Goal: Information Seeking & Learning: Learn about a topic

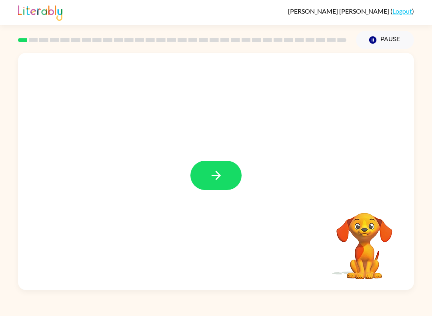
click at [207, 158] on div at bounding box center [216, 171] width 396 height 237
click at [220, 186] on button "button" at bounding box center [216, 175] width 51 height 29
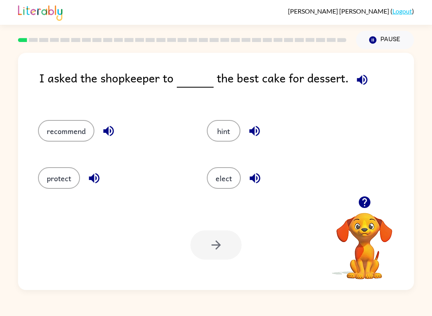
click at [40, 120] on div "recommend" at bounding box center [107, 128] width 169 height 47
click at [73, 130] on button "recommend" at bounding box center [66, 131] width 56 height 22
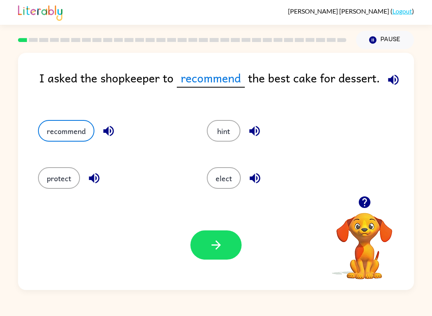
click at [229, 252] on button "button" at bounding box center [216, 245] width 51 height 29
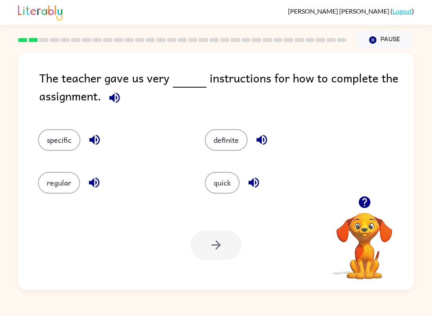
click at [45, 151] on button "specific" at bounding box center [59, 140] width 42 height 22
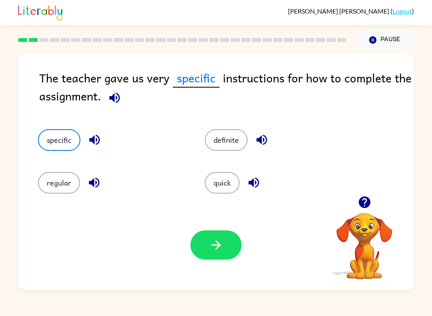
click at [221, 254] on button "button" at bounding box center [216, 245] width 51 height 29
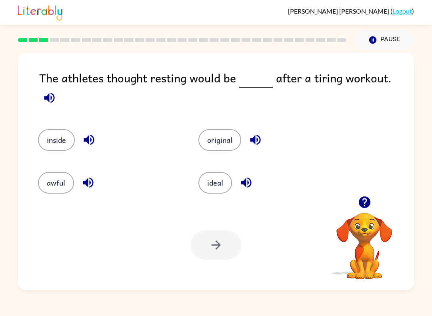
click at [217, 135] on button "original" at bounding box center [220, 140] width 43 height 22
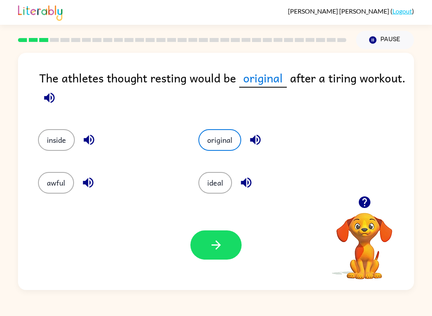
click at [221, 257] on button "button" at bounding box center [216, 245] width 51 height 29
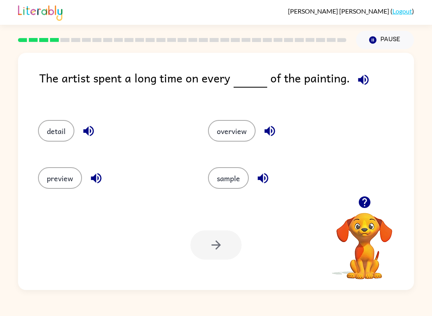
click at [55, 123] on button "detail" at bounding box center [56, 131] width 36 height 22
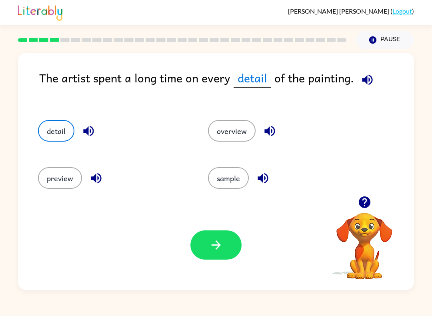
click at [221, 256] on button "button" at bounding box center [216, 245] width 51 height 29
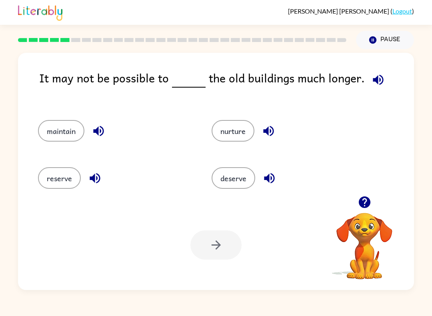
click at [72, 137] on button "maintain" at bounding box center [61, 131] width 46 height 22
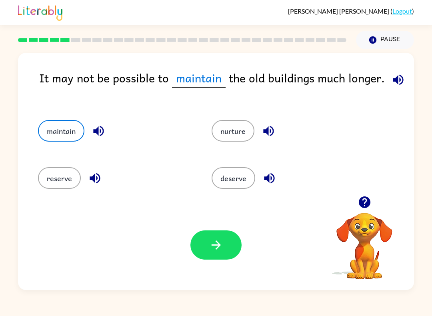
click at [207, 256] on button "button" at bounding box center [216, 245] width 51 height 29
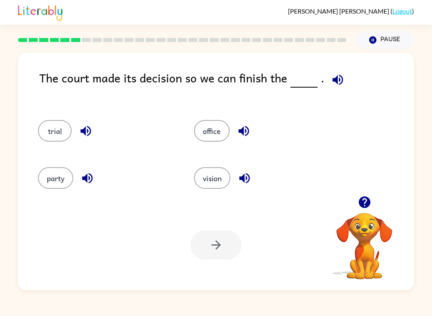
click at [56, 135] on button "trial" at bounding box center [55, 131] width 34 height 22
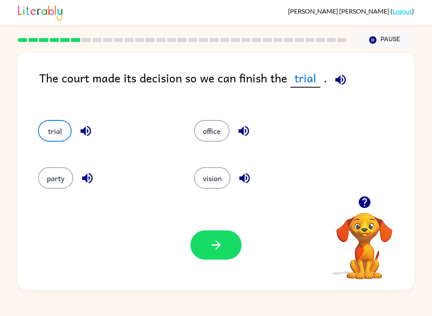
click at [217, 259] on button "button" at bounding box center [216, 245] width 51 height 29
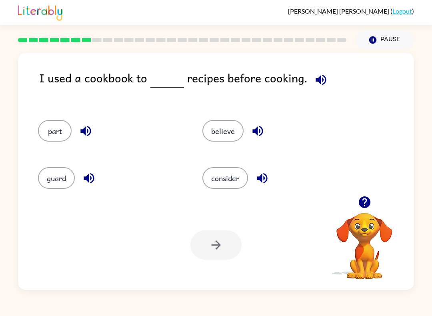
click at [304, 78] on div "I used a cookbook to recipes before cooking." at bounding box center [226, 86] width 375 height 35
click at [304, 77] on div "I used a cookbook to recipes before cooking." at bounding box center [226, 86] width 375 height 35
click at [369, 197] on icon "button" at bounding box center [365, 202] width 14 height 14
click at [369, 197] on div "I used a cookbook to recipes before cooking. part believe guard consider Your b…" at bounding box center [216, 171] width 396 height 237
click at [227, 182] on button "consider" at bounding box center [226, 178] width 46 height 22
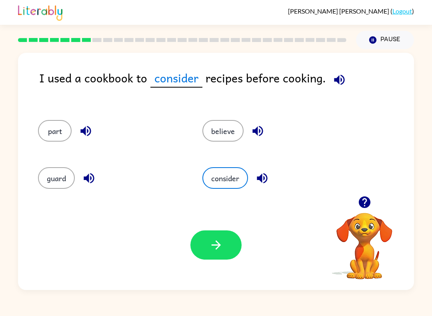
click at [229, 239] on button "button" at bounding box center [216, 245] width 51 height 29
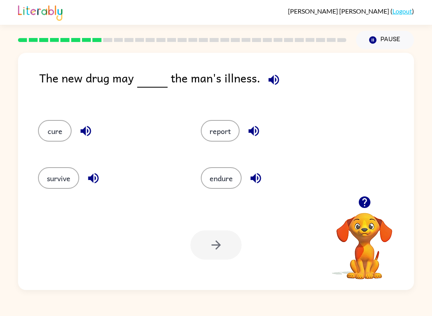
click at [48, 129] on button "cure" at bounding box center [55, 131] width 34 height 22
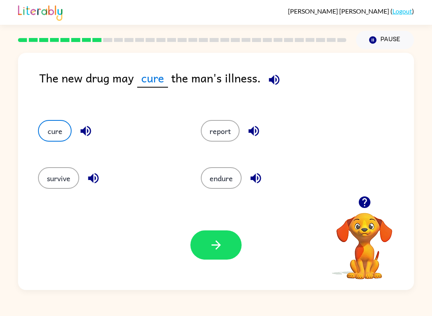
click at [224, 246] on button "button" at bounding box center [216, 245] width 51 height 29
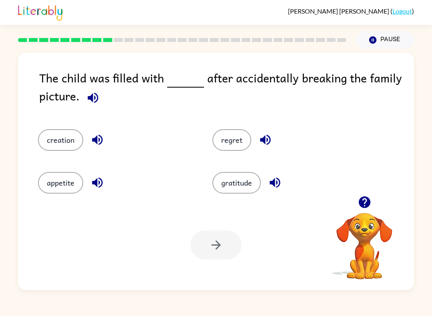
click at [242, 135] on button "regret" at bounding box center [232, 140] width 39 height 22
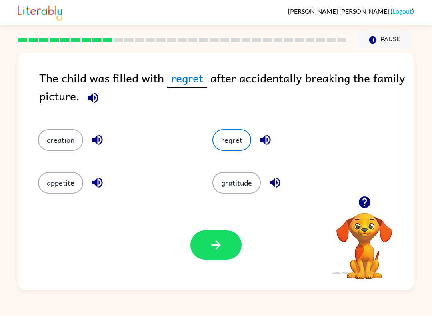
click at [221, 249] on icon "button" at bounding box center [216, 245] width 14 height 14
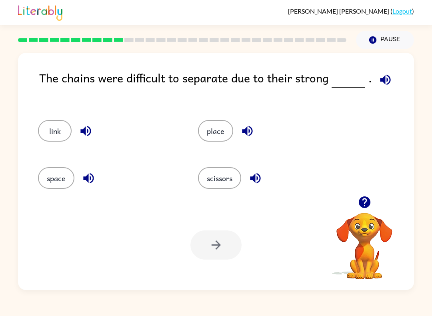
click at [227, 128] on button "place" at bounding box center [215, 131] width 35 height 22
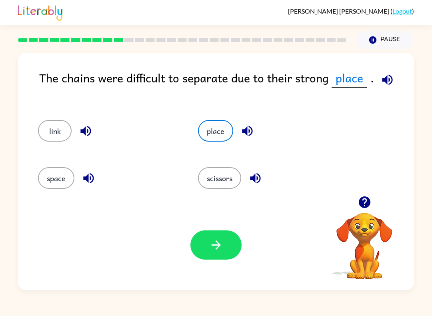
click at [52, 129] on button "link" at bounding box center [55, 131] width 34 height 22
click at [236, 255] on button "button" at bounding box center [216, 245] width 51 height 29
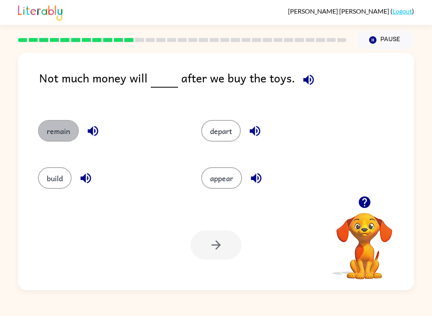
click at [76, 131] on button "remain" at bounding box center [58, 131] width 41 height 22
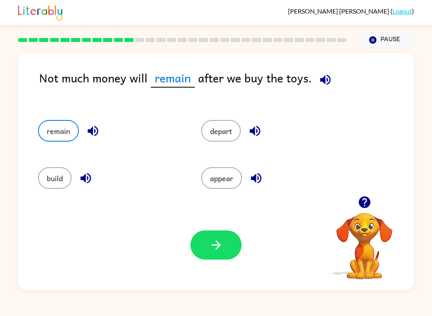
click at [231, 276] on div "Your browser must support playing .mp4 files to use Literably. Please try using…" at bounding box center [216, 245] width 396 height 90
click at [219, 255] on button "button" at bounding box center [216, 245] width 51 height 29
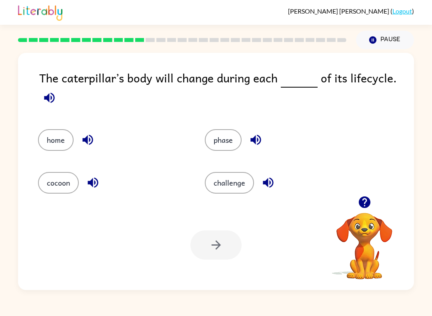
click at [228, 148] on button "phase" at bounding box center [223, 140] width 37 height 22
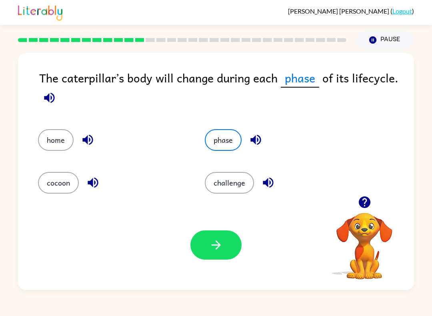
click at [225, 249] on button "button" at bounding box center [216, 245] width 51 height 29
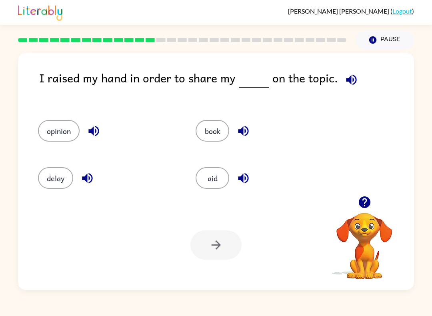
click at [53, 141] on button "opinion" at bounding box center [59, 131] width 42 height 22
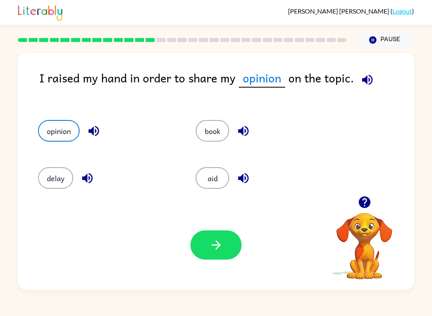
click at [225, 250] on button "button" at bounding box center [216, 245] width 51 height 29
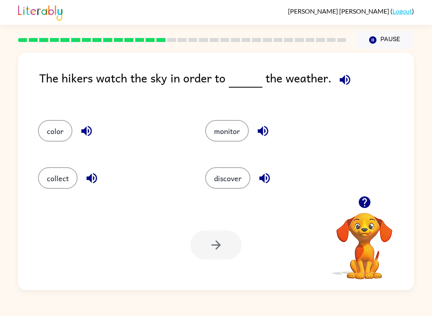
click at [222, 116] on div "monitor" at bounding box center [273, 128] width 167 height 47
click at [225, 136] on button "monitor" at bounding box center [227, 131] width 44 height 22
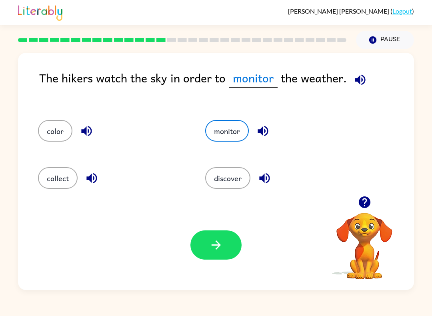
click at [211, 245] on icon "button" at bounding box center [216, 245] width 14 height 14
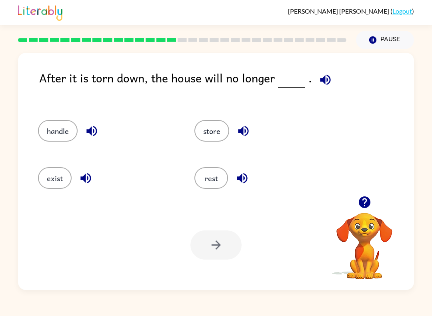
click at [44, 189] on button "exist" at bounding box center [55, 178] width 34 height 22
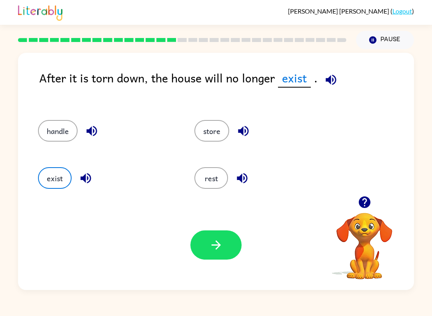
click at [205, 258] on button "button" at bounding box center [216, 245] width 51 height 29
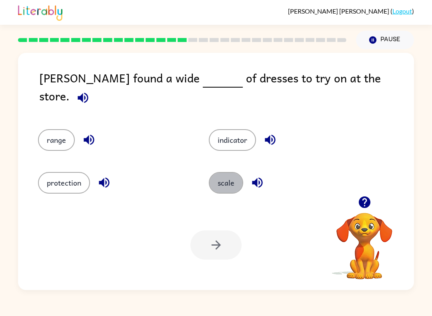
click at [229, 189] on button "scale" at bounding box center [226, 183] width 34 height 22
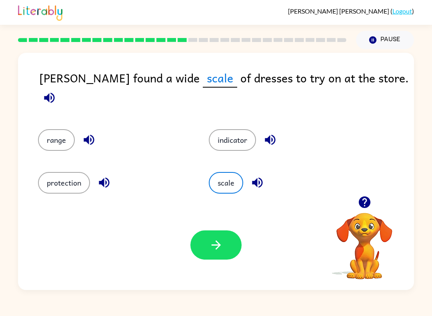
click at [55, 133] on button "range" at bounding box center [56, 140] width 37 height 22
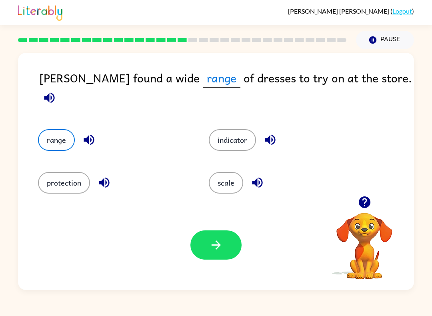
click at [225, 248] on button "button" at bounding box center [216, 245] width 51 height 29
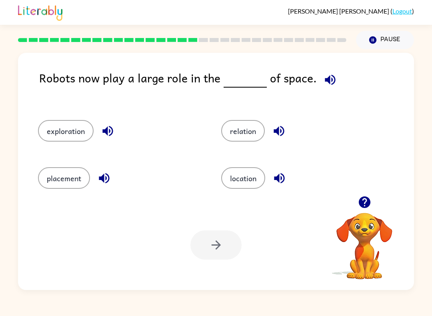
click at [329, 84] on icon "button" at bounding box center [331, 80] width 14 height 14
click at [241, 188] on button "location" at bounding box center [243, 178] width 44 height 22
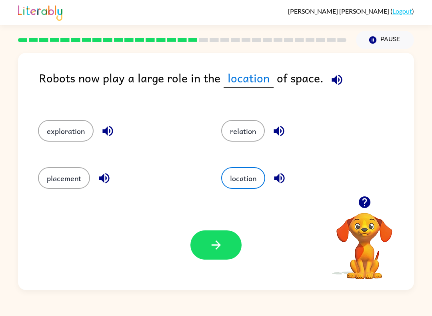
click at [207, 257] on button "button" at bounding box center [216, 245] width 51 height 29
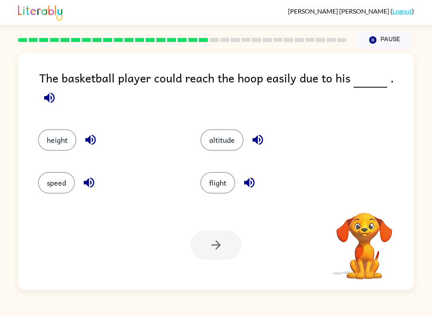
click at [418, 76] on div "The basketball player could reach the hoop easily due to his . height altitude …" at bounding box center [216, 169] width 432 height 241
click at [54, 93] on icon "button" at bounding box center [49, 98] width 10 height 10
click at [61, 129] on button "height" at bounding box center [57, 140] width 38 height 22
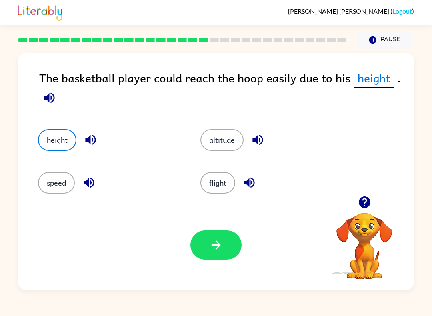
click at [219, 256] on button "button" at bounding box center [216, 245] width 51 height 29
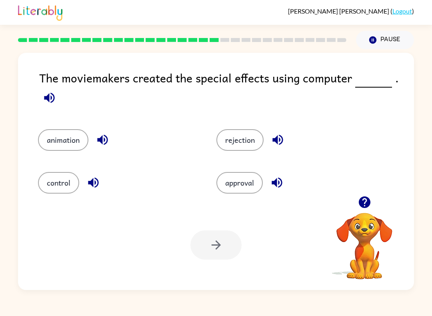
click at [54, 142] on button "animation" at bounding box center [63, 140] width 50 height 22
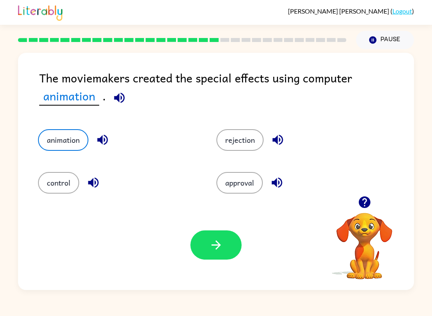
click at [233, 248] on button "button" at bounding box center [216, 245] width 51 height 29
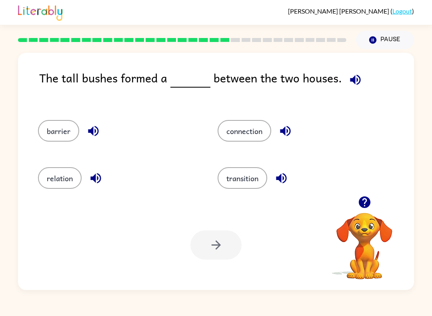
click at [90, 138] on icon "button" at bounding box center [93, 131] width 14 height 14
click at [66, 129] on button "barrier" at bounding box center [58, 131] width 41 height 22
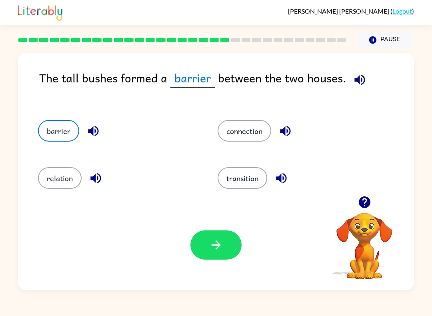
click at [214, 249] on icon "button" at bounding box center [216, 245] width 14 height 14
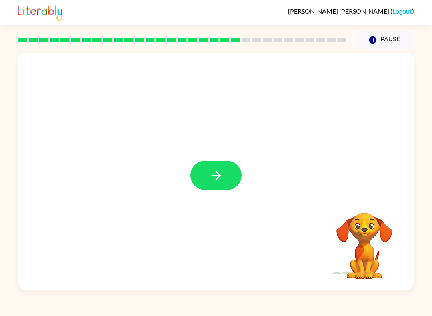
click at [214, 183] on button "button" at bounding box center [216, 175] width 51 height 29
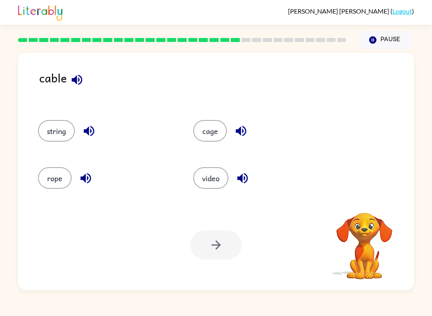
click at [49, 182] on button "rope" at bounding box center [55, 178] width 34 height 22
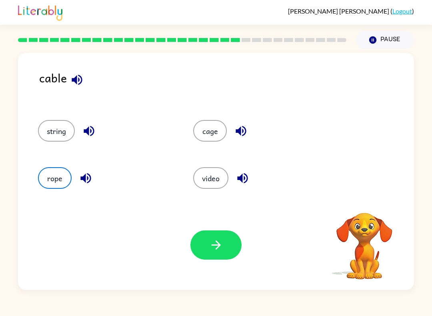
click at [225, 252] on button "button" at bounding box center [216, 245] width 51 height 29
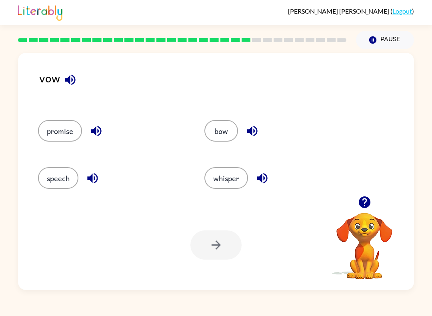
click at [221, 130] on button "bow" at bounding box center [222, 131] width 34 height 22
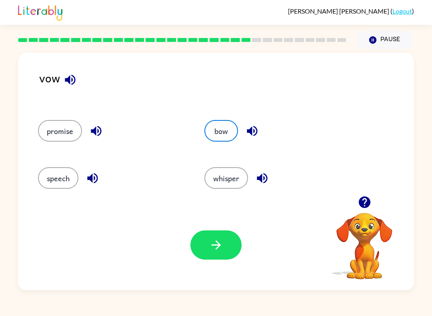
click at [227, 243] on button "button" at bounding box center [216, 245] width 51 height 29
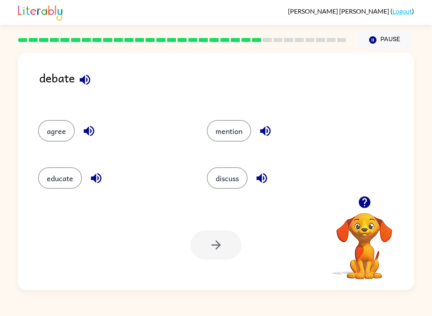
click at [63, 182] on button "educate" at bounding box center [60, 178] width 44 height 22
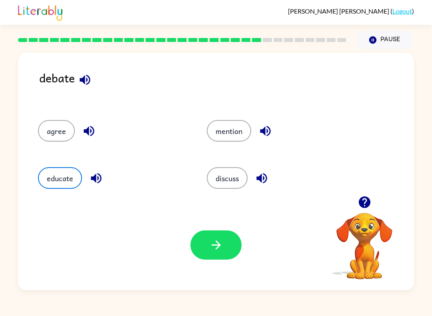
click at [241, 175] on button "discuss" at bounding box center [227, 178] width 41 height 22
click at [226, 250] on button "button" at bounding box center [216, 245] width 51 height 29
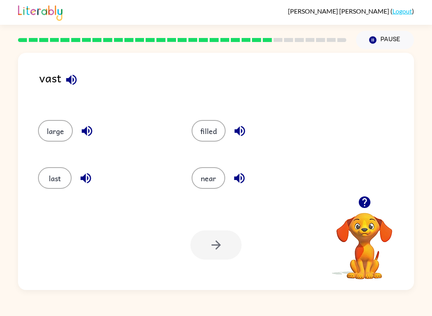
click at [207, 136] on button "filled" at bounding box center [209, 131] width 34 height 22
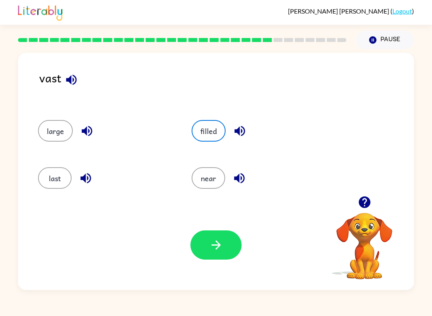
click at [219, 251] on icon "button" at bounding box center [216, 245] width 14 height 14
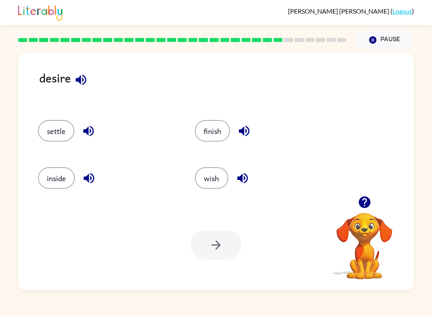
click at [230, 124] on div "finish" at bounding box center [264, 131] width 139 height 22
click at [222, 131] on button "finish" at bounding box center [212, 131] width 35 height 22
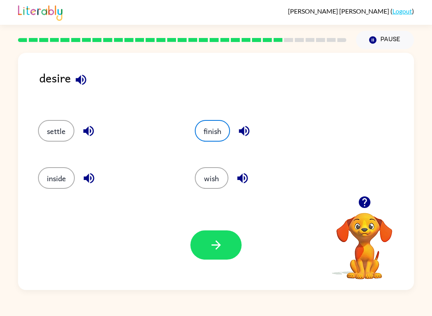
click at [203, 189] on button "wish" at bounding box center [212, 178] width 34 height 22
click at [210, 243] on icon "button" at bounding box center [216, 245] width 14 height 14
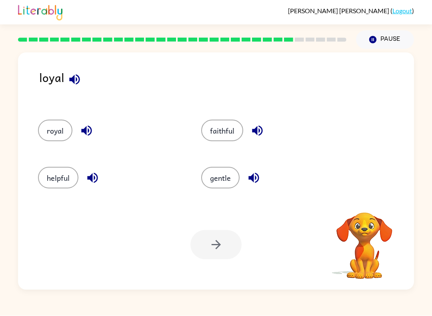
click at [50, 124] on button "royal" at bounding box center [55, 131] width 34 height 22
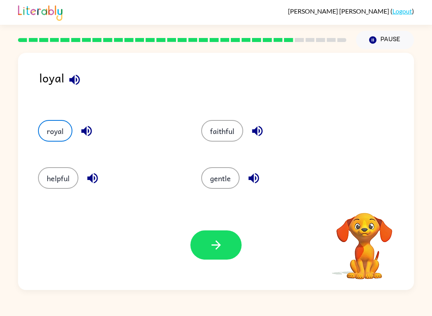
click at [211, 248] on icon "button" at bounding box center [216, 245] width 14 height 14
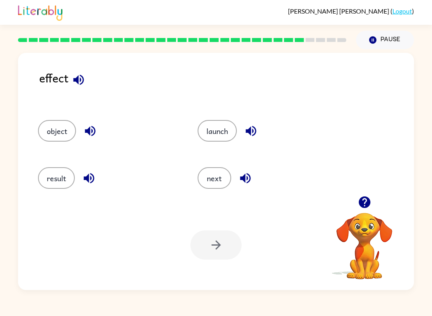
click at [60, 180] on button "result" at bounding box center [56, 178] width 37 height 22
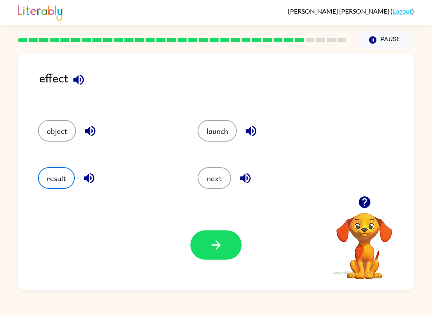
click at [227, 245] on button "button" at bounding box center [216, 245] width 51 height 29
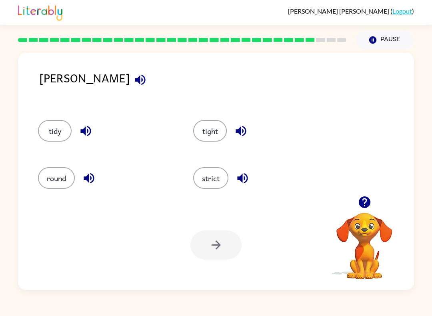
click at [48, 179] on button "round" at bounding box center [56, 178] width 37 height 22
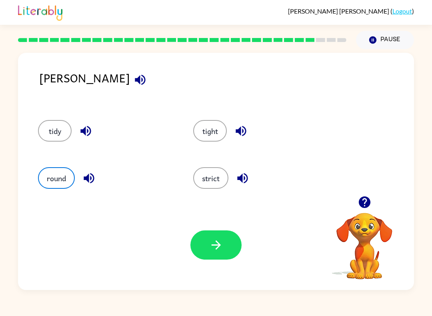
click at [211, 241] on icon "button" at bounding box center [216, 245] width 14 height 14
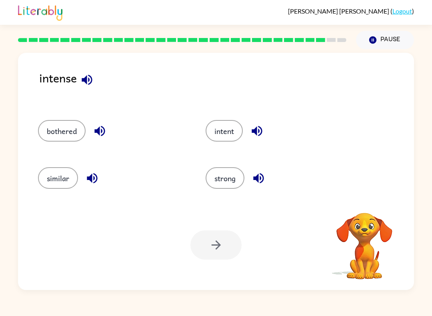
click at [230, 189] on button "strong" at bounding box center [225, 178] width 39 height 22
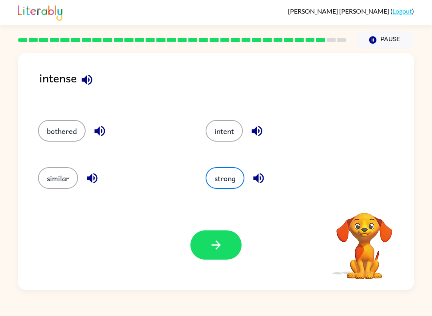
click at [212, 266] on div "Your browser must support playing .mp4 files to use Literably. Please try using…" at bounding box center [216, 245] width 396 height 90
click at [222, 252] on icon "button" at bounding box center [216, 245] width 14 height 14
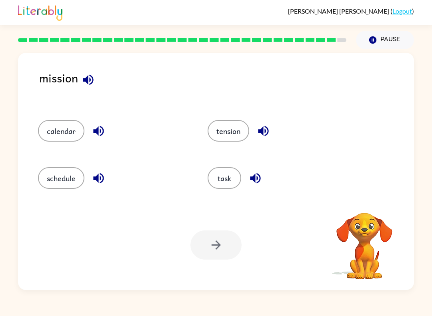
click at [93, 82] on icon "button" at bounding box center [88, 79] width 10 height 10
click at [227, 182] on button "task" at bounding box center [225, 178] width 34 height 22
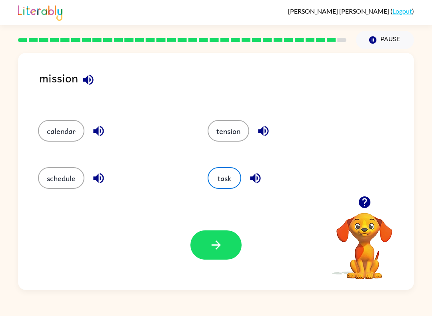
click at [218, 249] on icon "button" at bounding box center [216, 245] width 14 height 14
